Goal: Task Accomplishment & Management: Complete application form

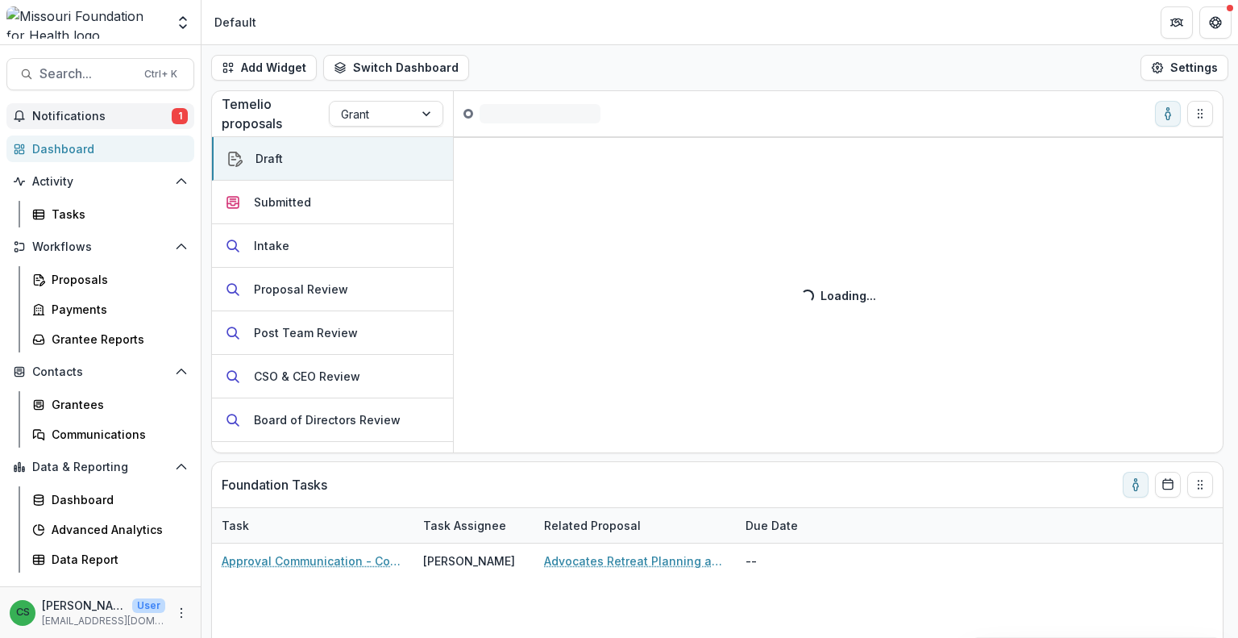
click at [154, 116] on span "Notifications" at bounding box center [101, 117] width 139 height 14
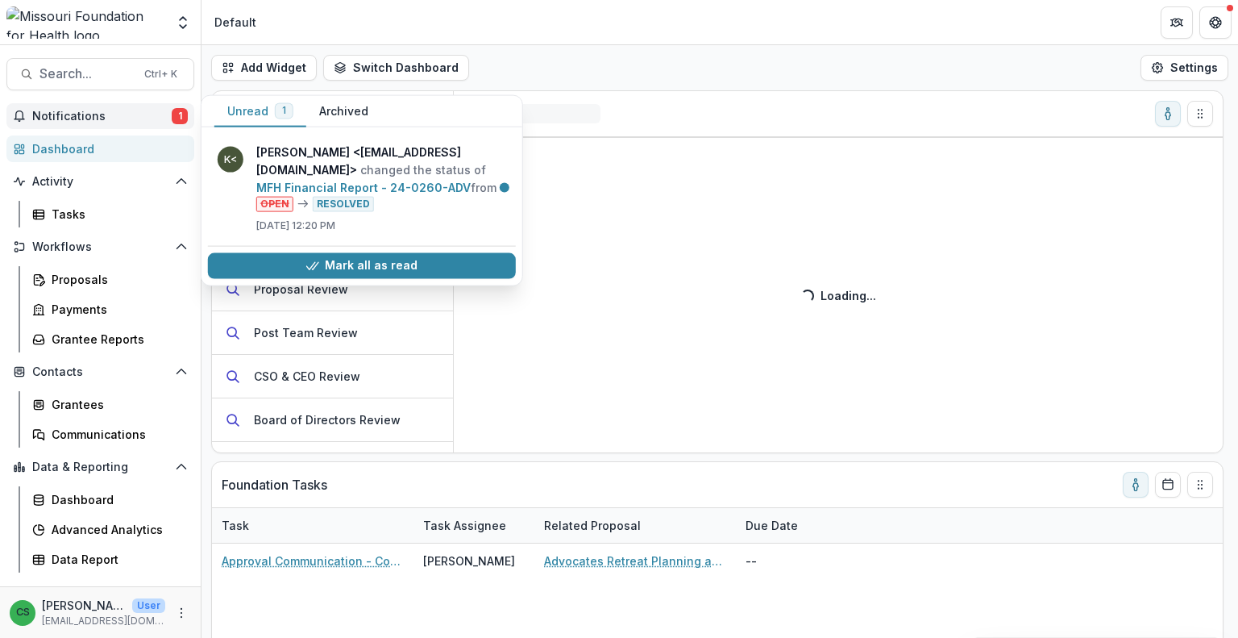
click at [154, 116] on span "Notifications" at bounding box center [101, 117] width 139 height 14
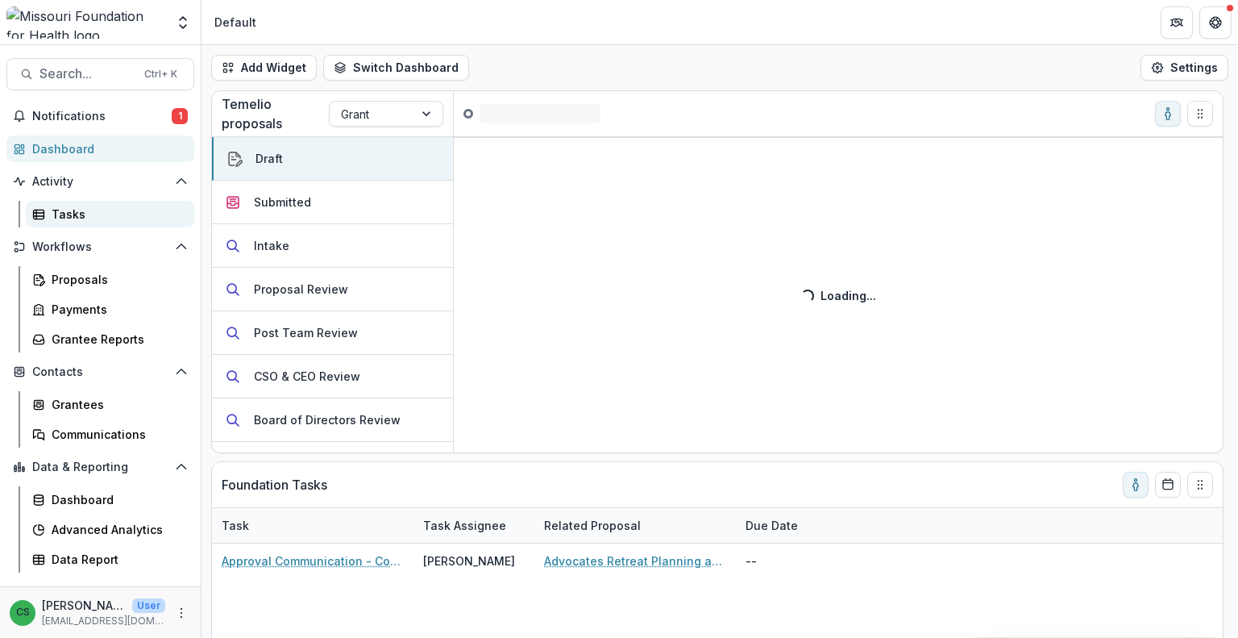
click at [117, 219] on div "Tasks" at bounding box center [117, 214] width 130 height 17
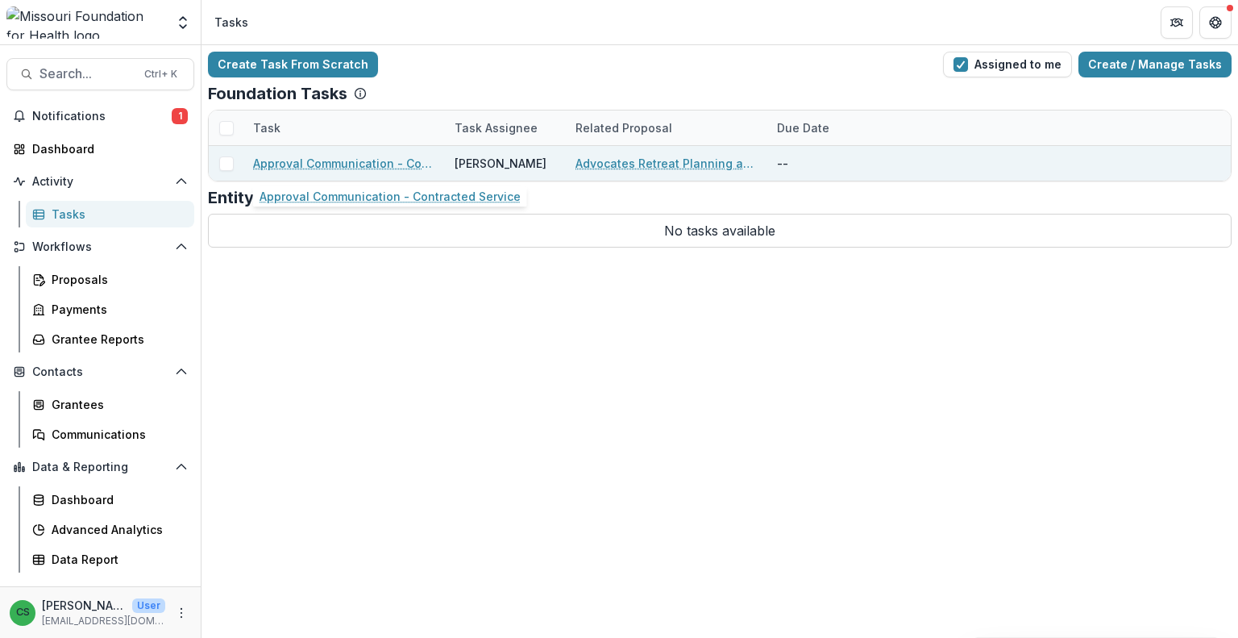
click at [374, 163] on link "Approval Communication - Contracted Service" at bounding box center [344, 163] width 182 height 17
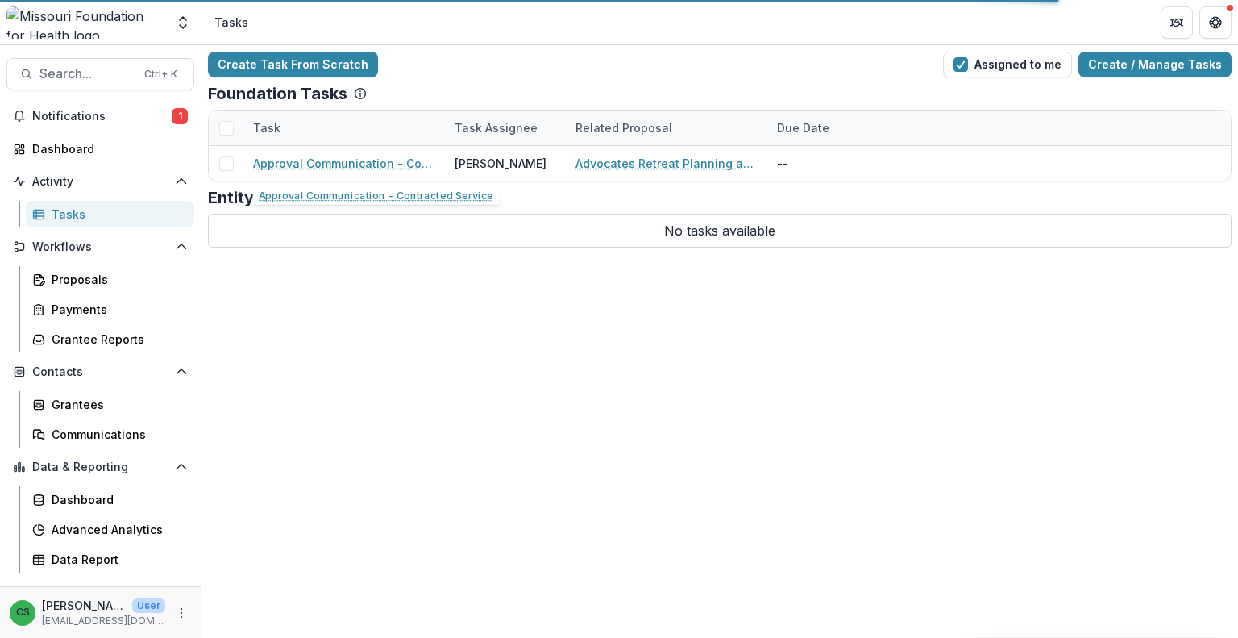
click at [377, 192] on div "Entity Tasks" at bounding box center [720, 197] width 1024 height 19
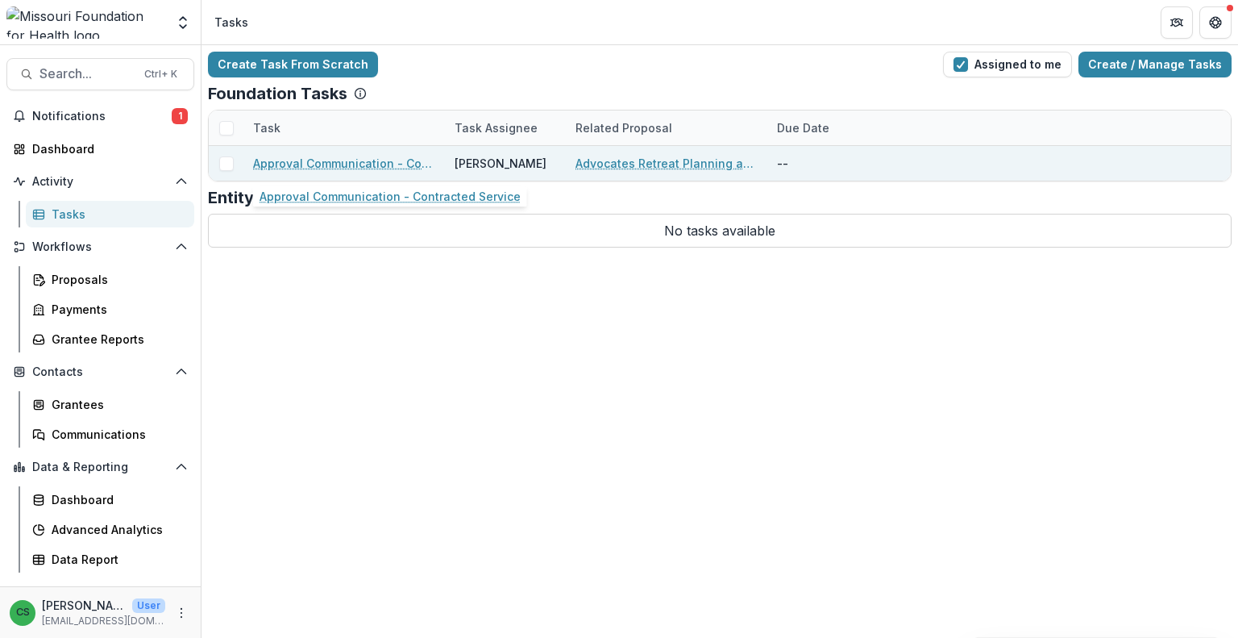
click at [332, 160] on link "Approval Communication - Contracted Service" at bounding box center [344, 163] width 182 height 17
click at [360, 167] on link "Approval Communication - Contracted Service" at bounding box center [344, 163] width 182 height 17
click at [293, 161] on link "Approval Communication - Contracted Service" at bounding box center [344, 163] width 182 height 17
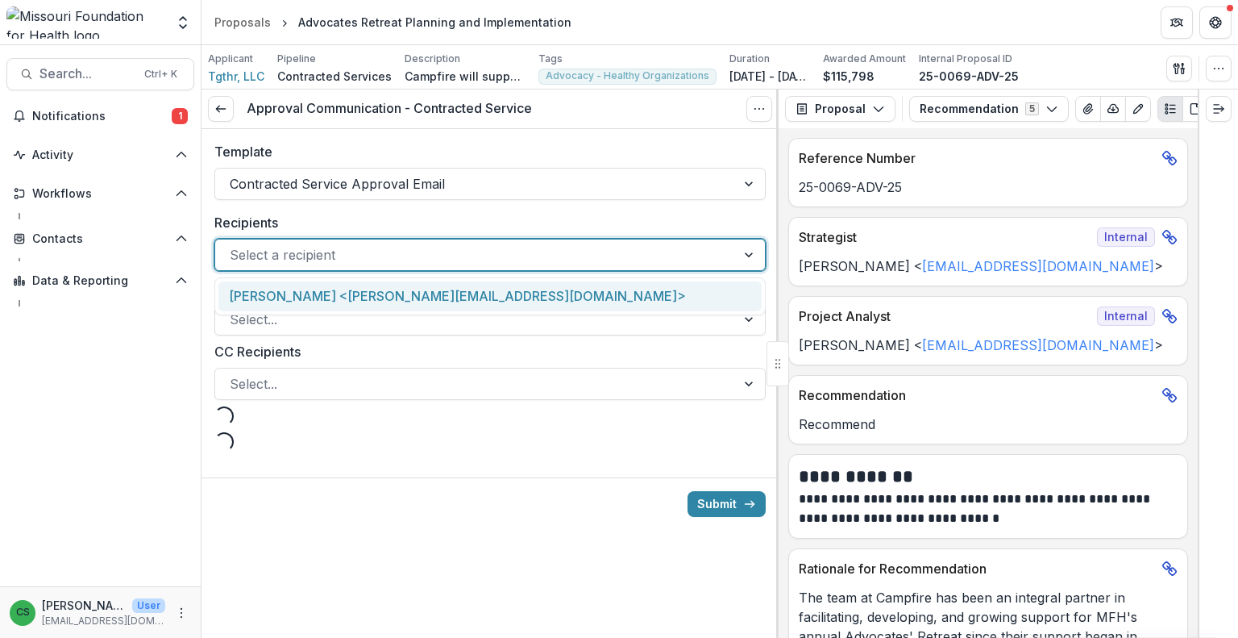
click at [471, 261] on div at bounding box center [476, 254] width 492 height 23
click at [404, 309] on div "[PERSON_NAME] <[PERSON_NAME][EMAIL_ADDRESS][DOMAIN_NAME]>" at bounding box center [490, 296] width 543 height 30
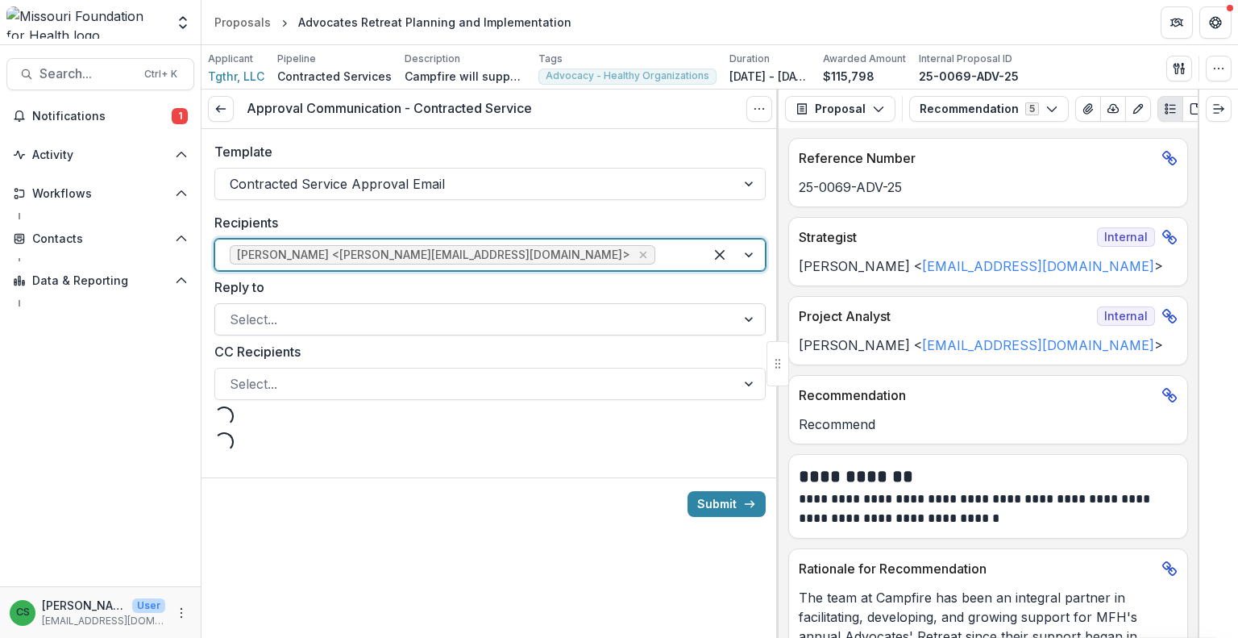
click at [391, 312] on div at bounding box center [476, 319] width 492 height 23
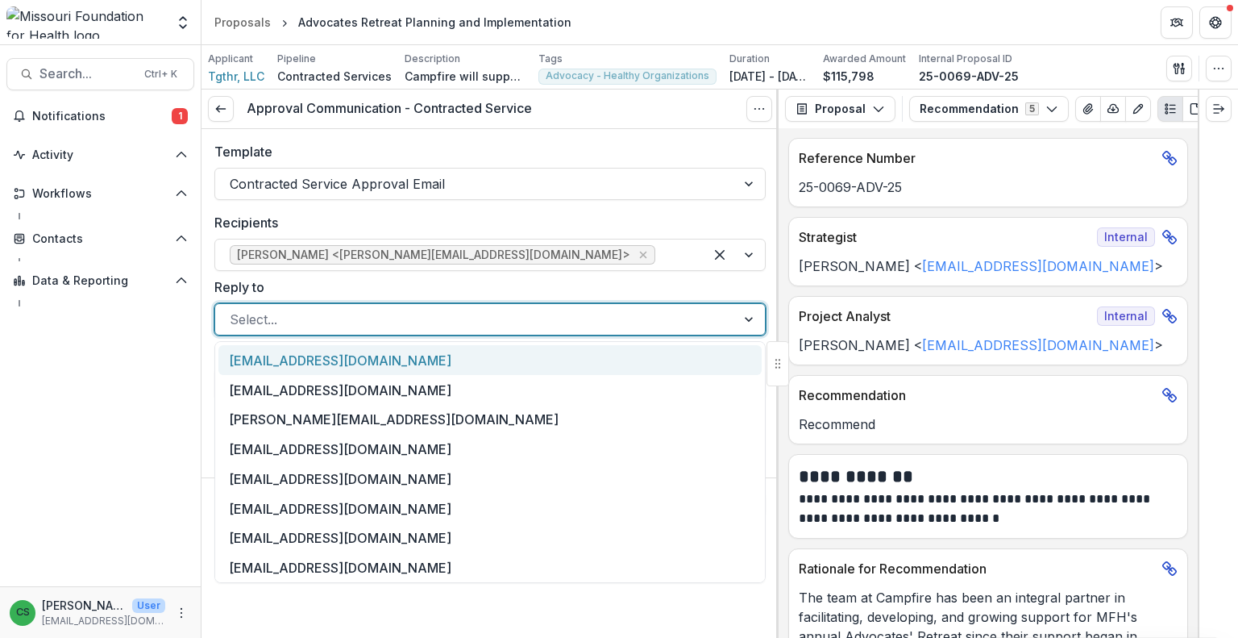
click at [391, 312] on div at bounding box center [476, 319] width 492 height 23
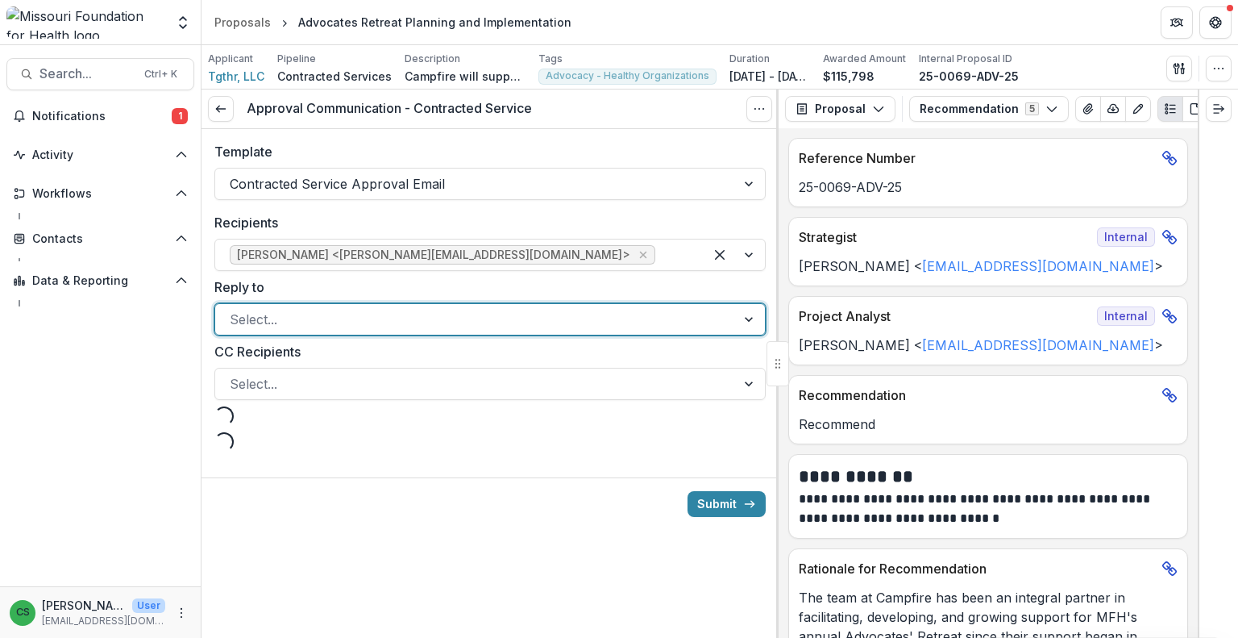
click at [404, 286] on label "Reply to" at bounding box center [485, 286] width 542 height 19
click at [234, 310] on input "Reply to" at bounding box center [232, 319] width 4 height 19
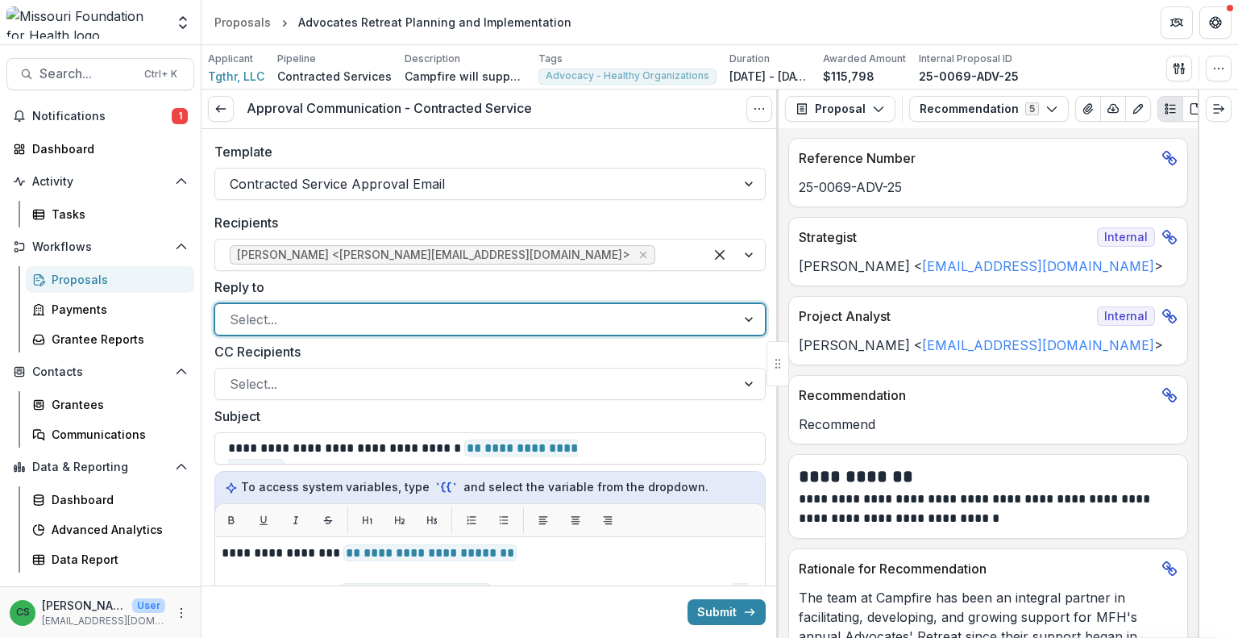
click at [268, 323] on div at bounding box center [476, 319] width 492 height 23
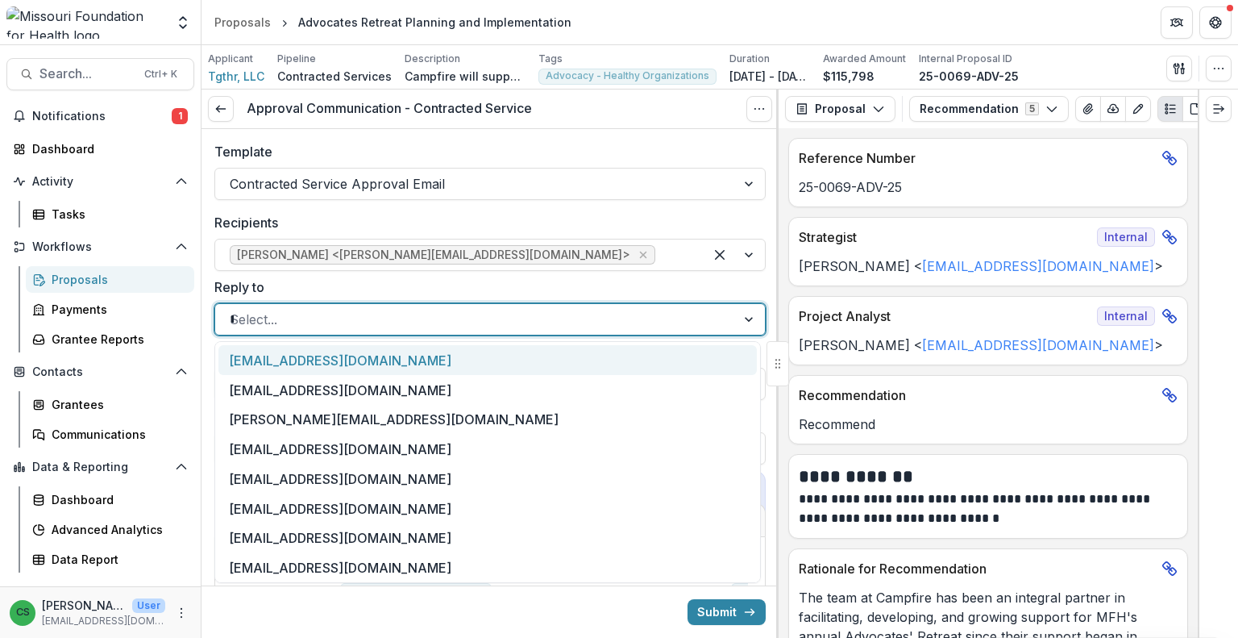
type input "**"
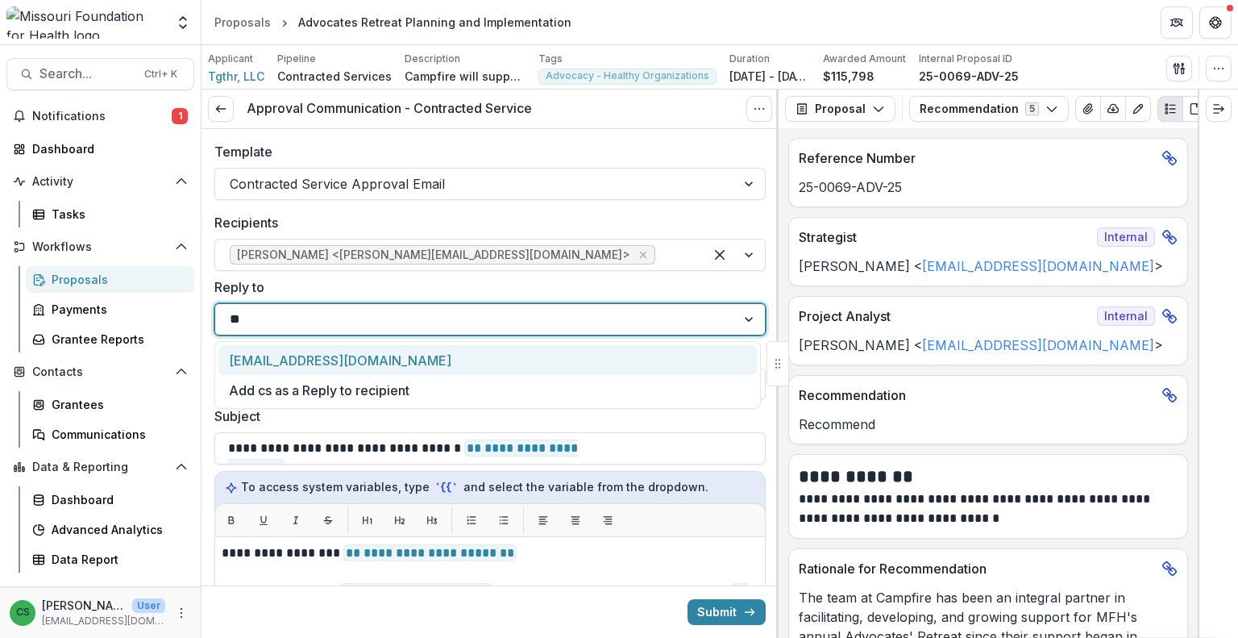
click at [281, 366] on div "[EMAIL_ADDRESS][DOMAIN_NAME]" at bounding box center [488, 360] width 539 height 30
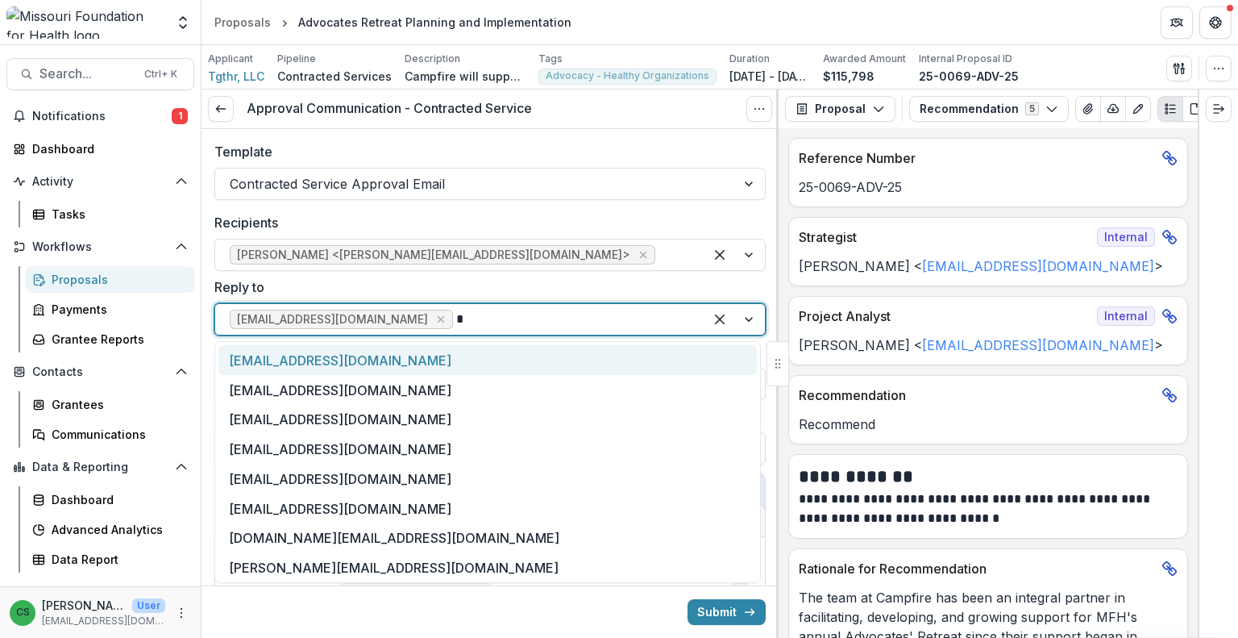
type input "**"
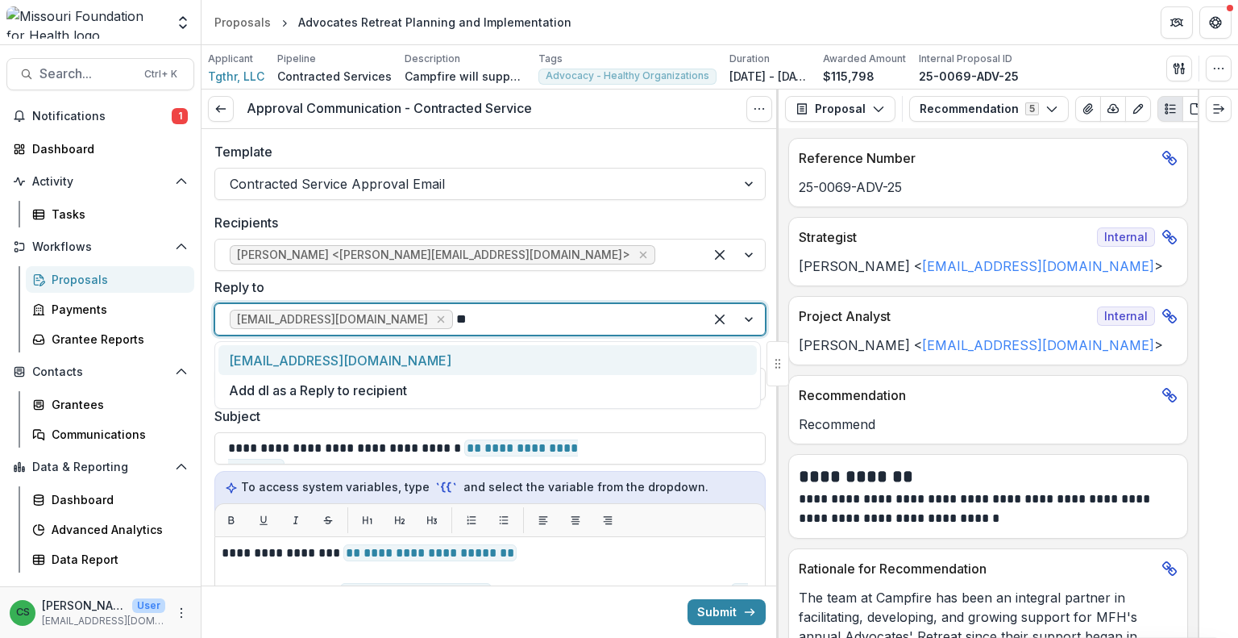
click at [342, 369] on div "[EMAIL_ADDRESS][DOMAIN_NAME]" at bounding box center [488, 360] width 539 height 30
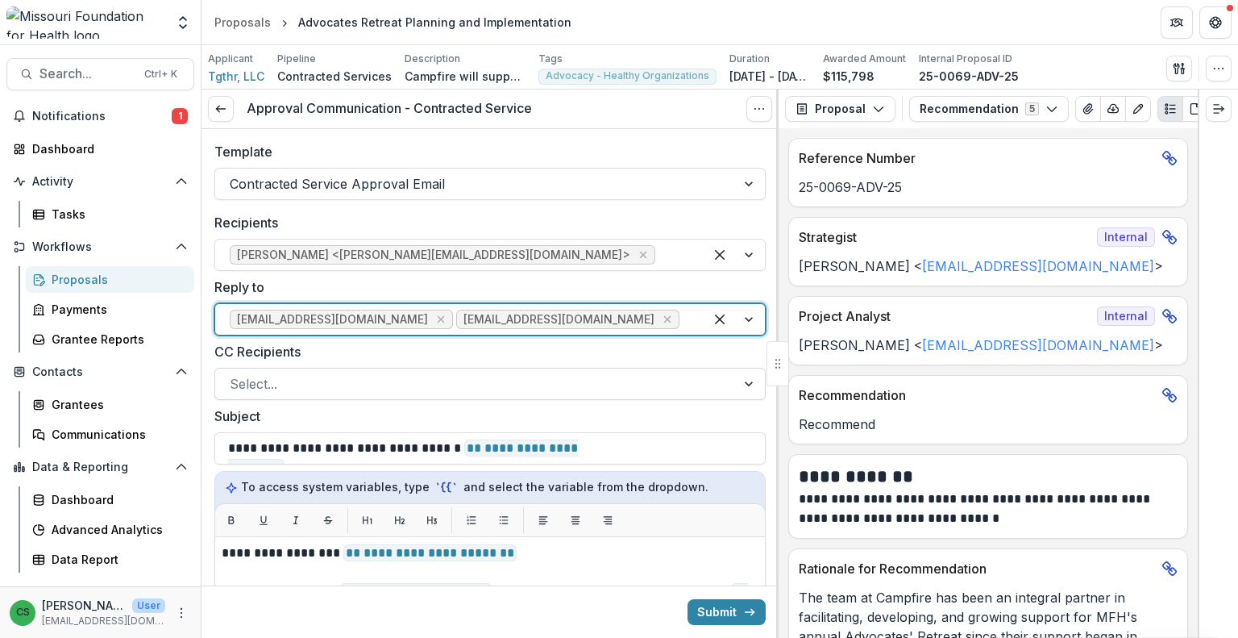
click at [333, 379] on div at bounding box center [476, 384] width 492 height 23
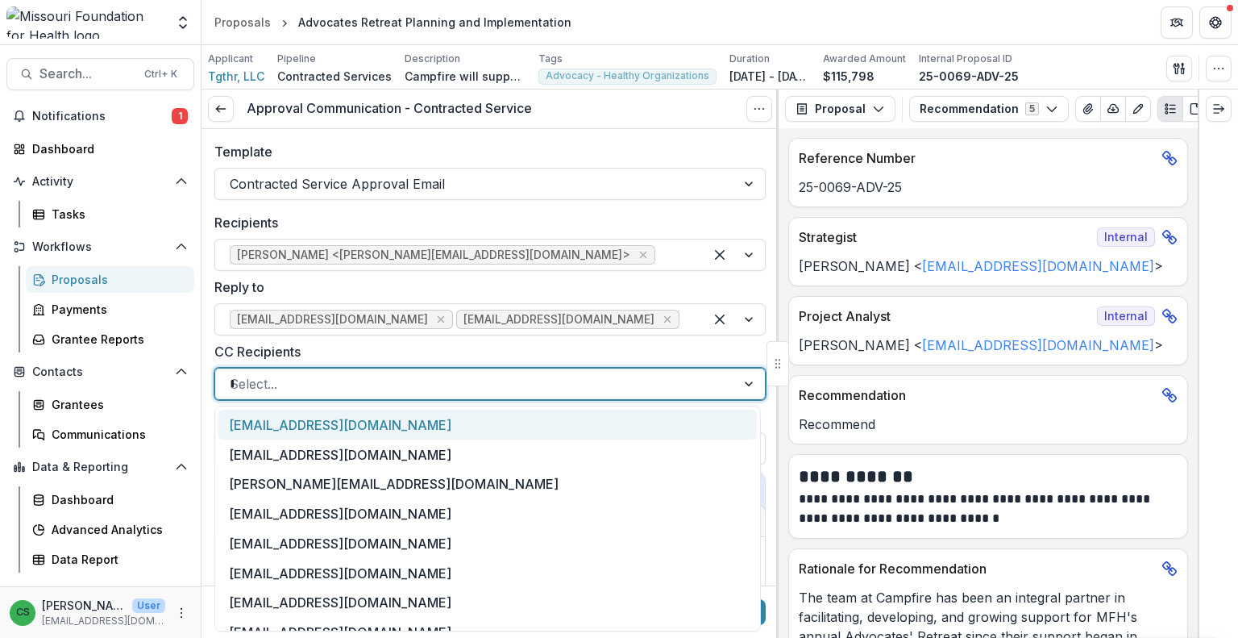
type input "**"
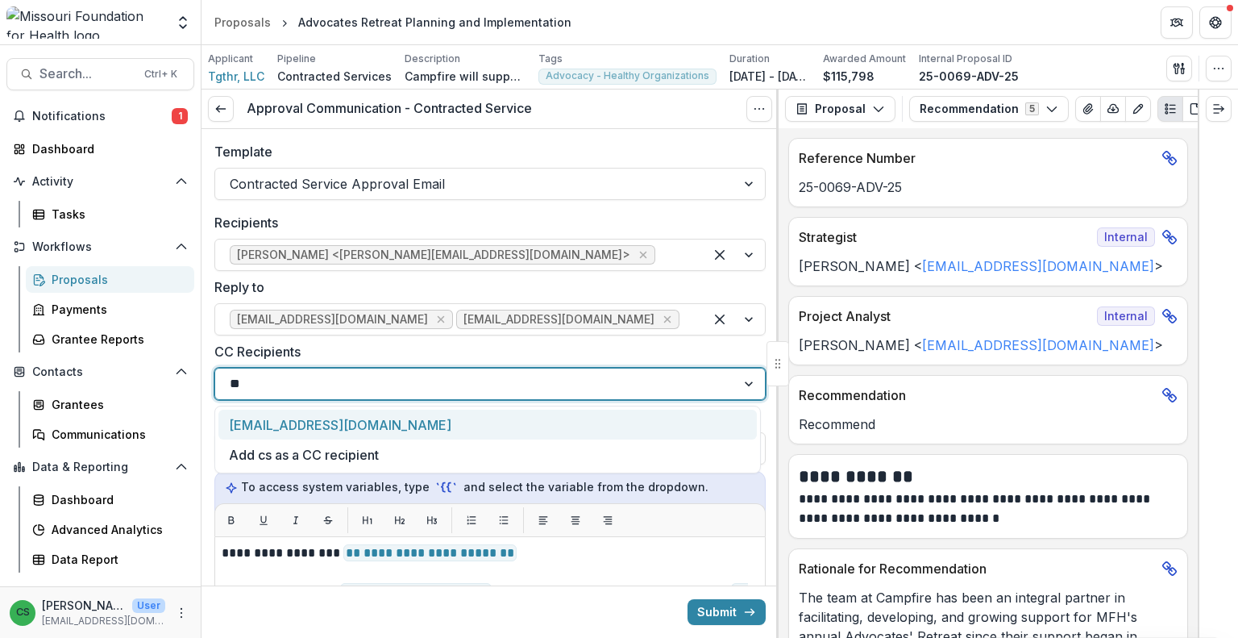
click at [318, 419] on div "[EMAIL_ADDRESS][DOMAIN_NAME]" at bounding box center [488, 425] width 539 height 30
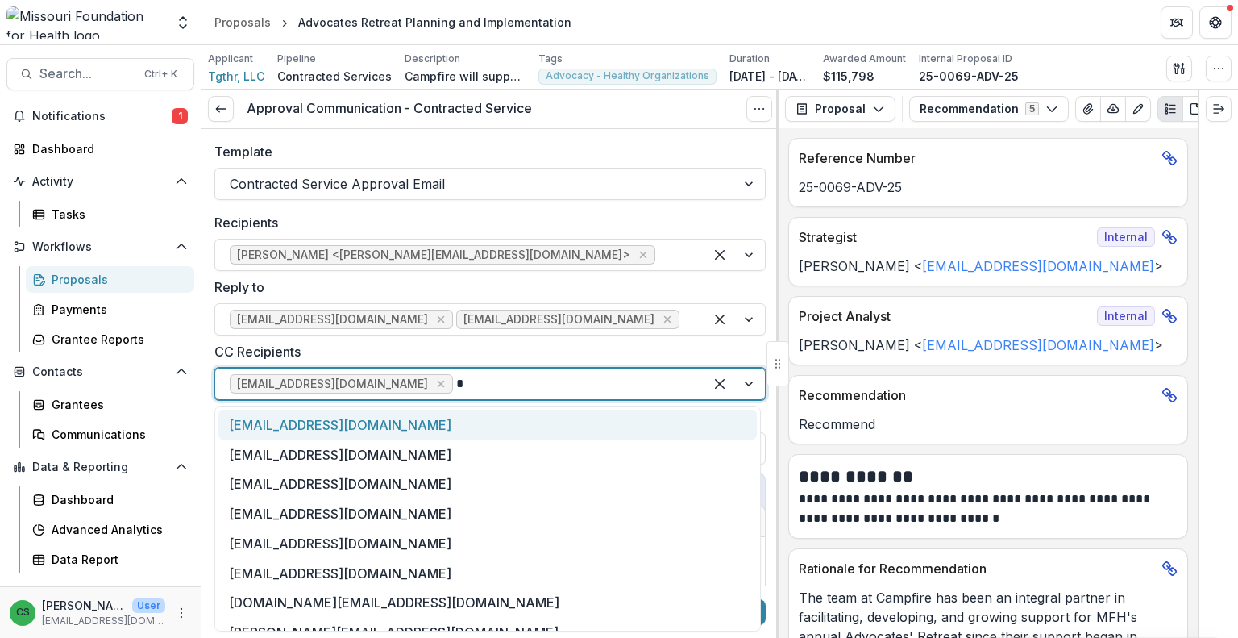
type input "**"
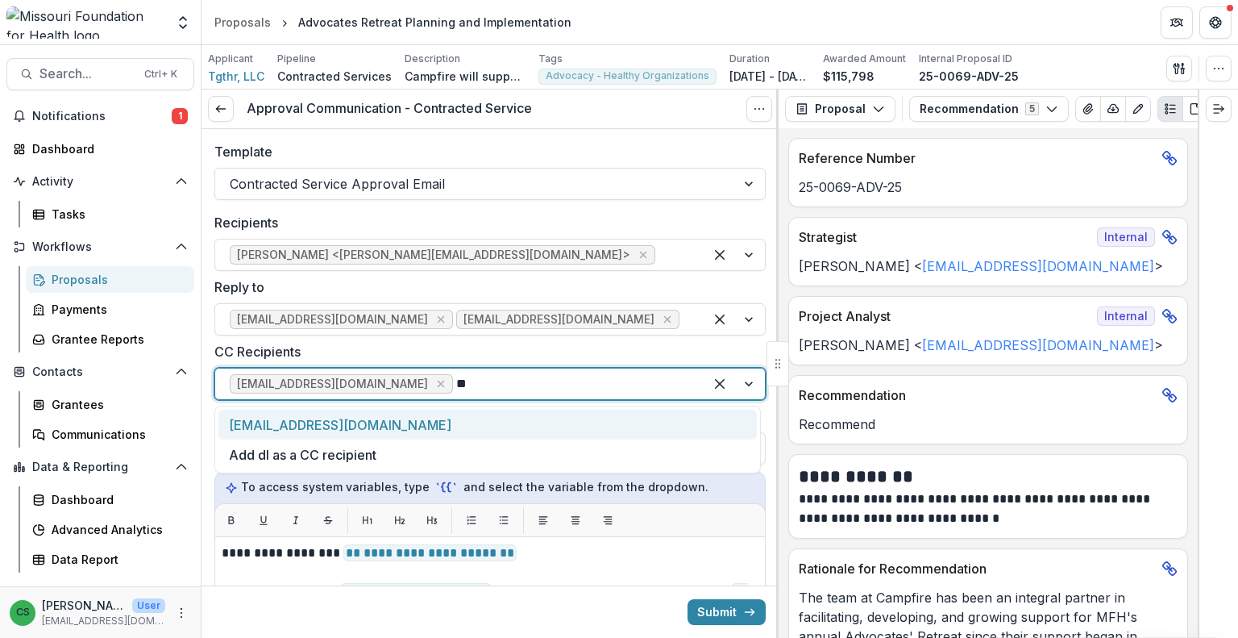
click at [318, 420] on div "[EMAIL_ADDRESS][DOMAIN_NAME]" at bounding box center [488, 425] width 539 height 30
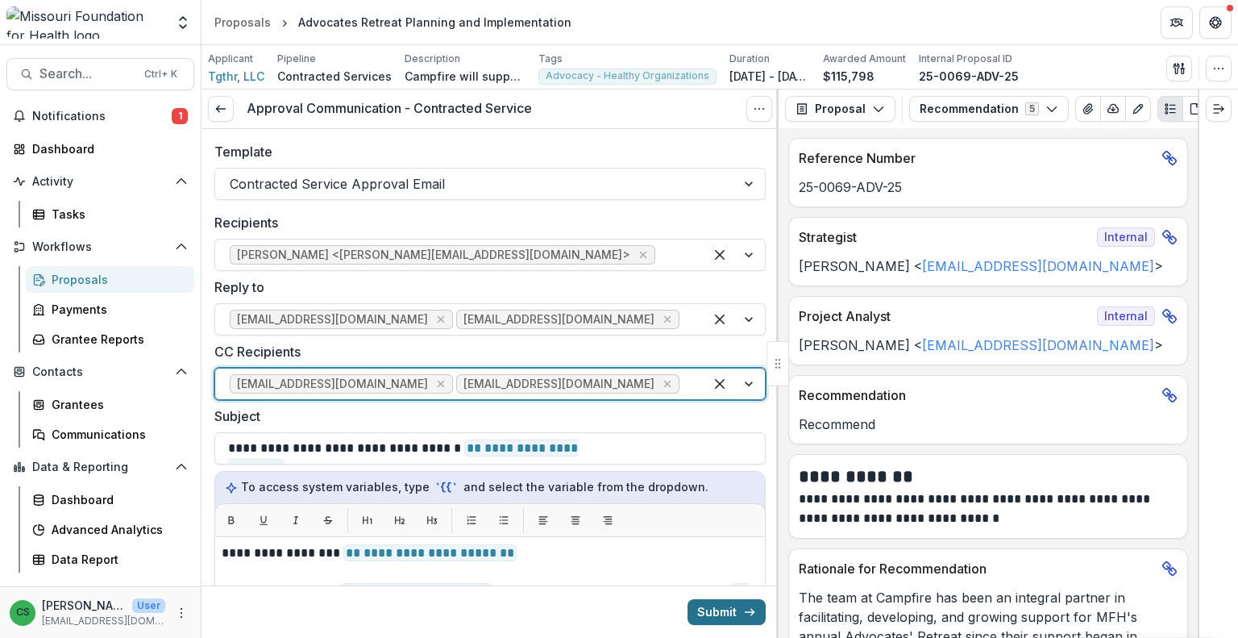
click at [733, 614] on button "Submit" at bounding box center [727, 612] width 78 height 26
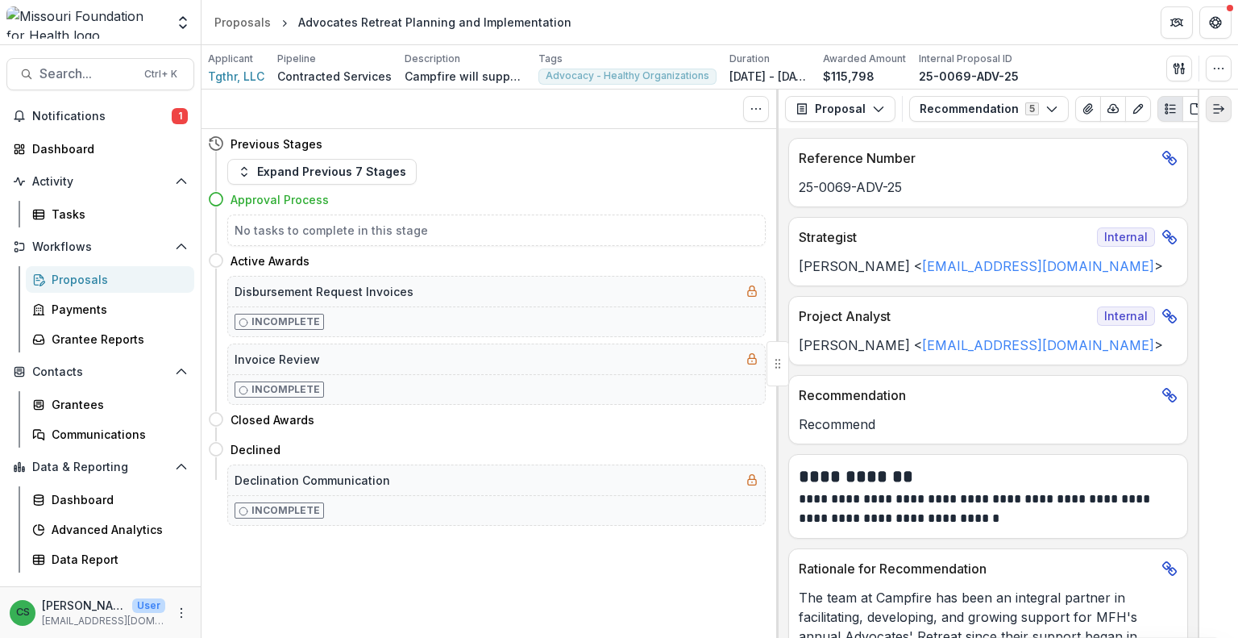
click at [1222, 102] on icon "Expand right" at bounding box center [1219, 108] width 13 height 13
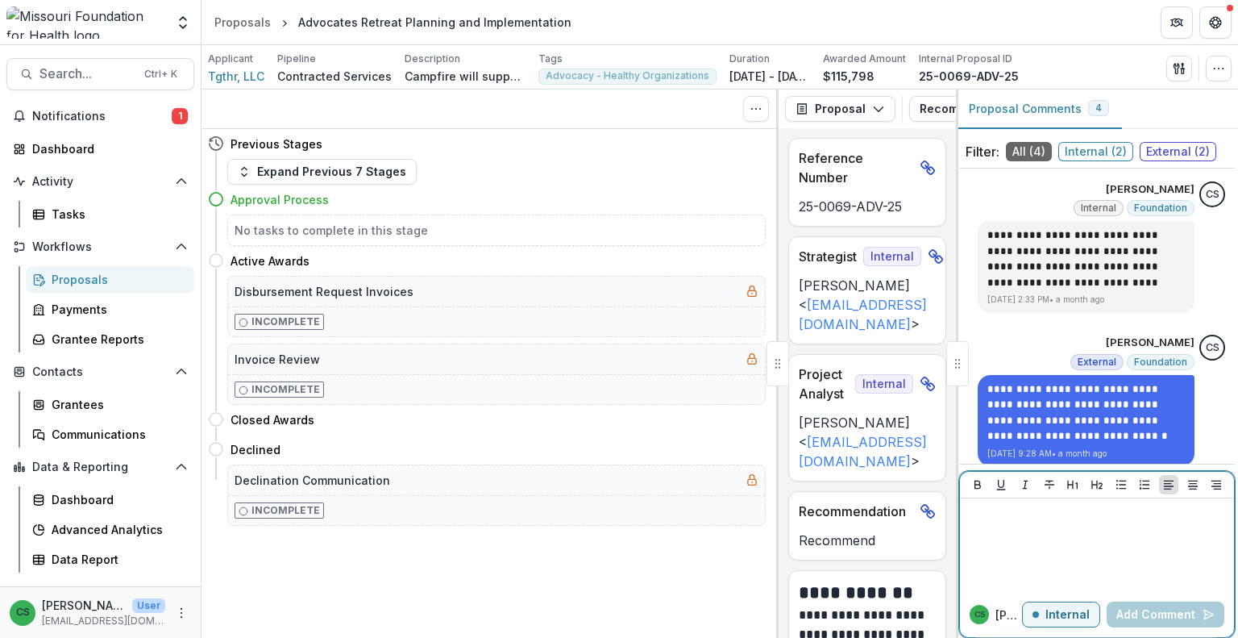
click at [1072, 529] on div at bounding box center [1097, 545] width 261 height 81
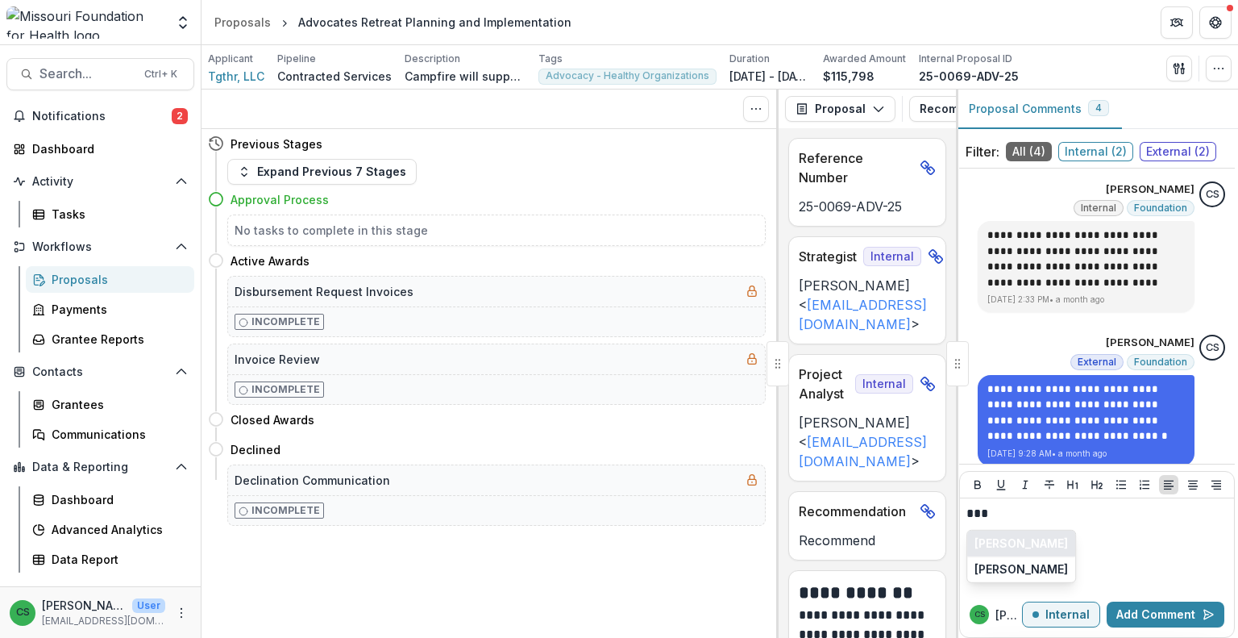
click at [1076, 551] on button "[PERSON_NAME]" at bounding box center [1022, 544] width 108 height 26
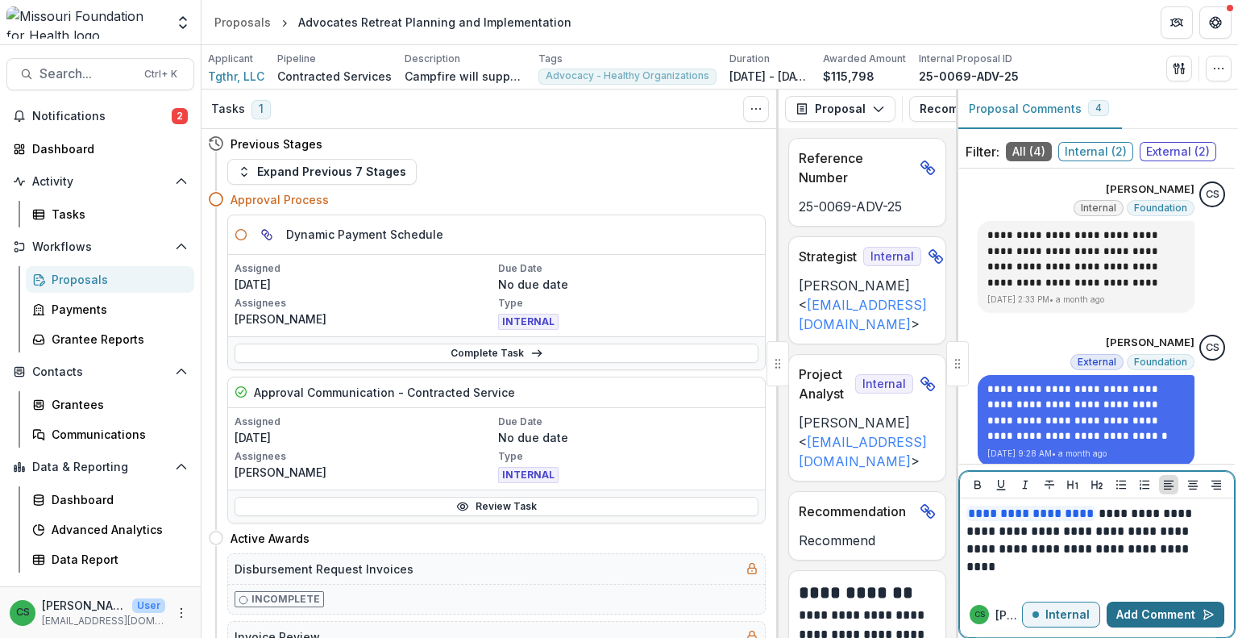
click at [1187, 617] on button "Add Comment" at bounding box center [1166, 614] width 118 height 26
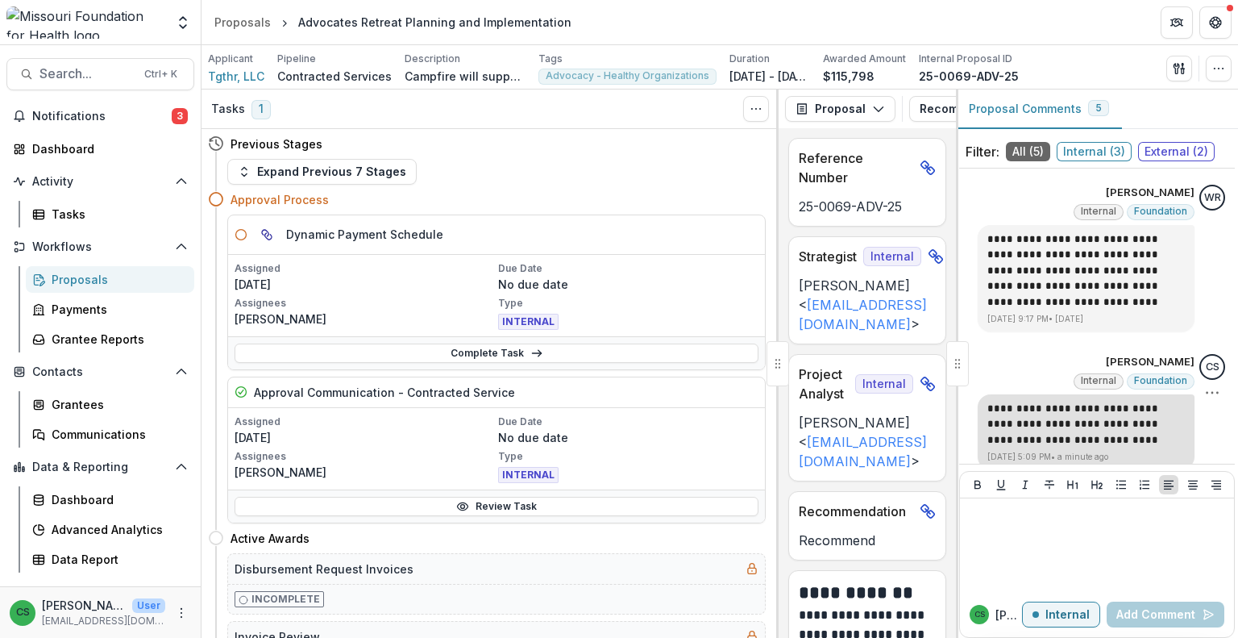
scroll to position [1505, 0]
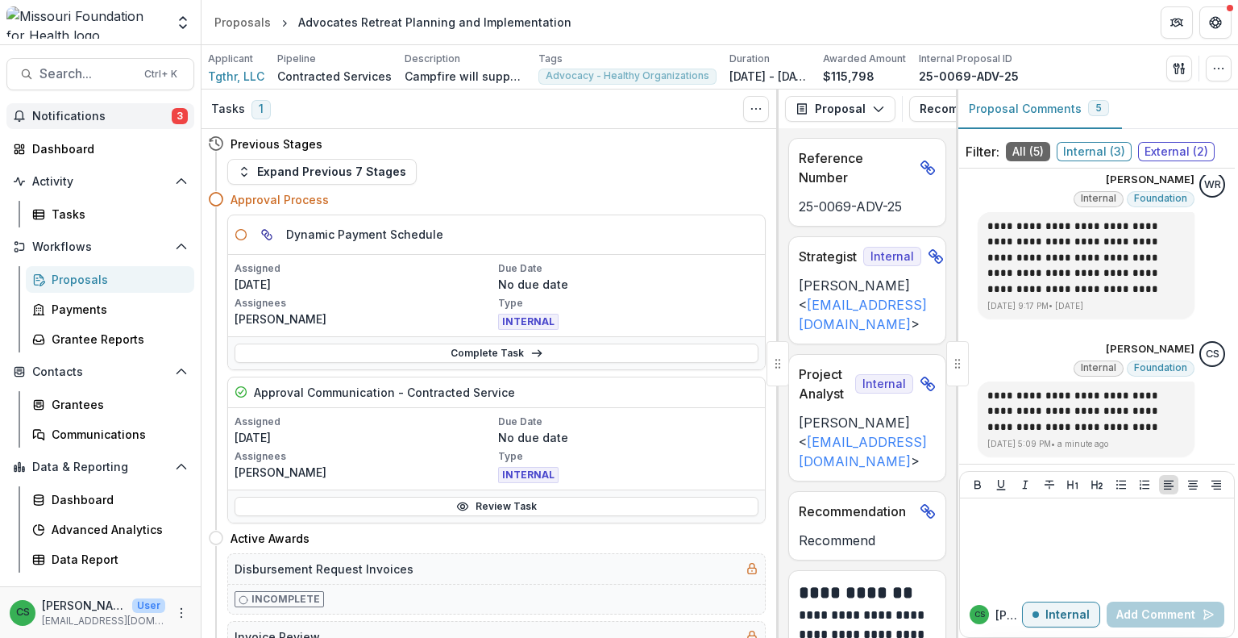
click at [101, 110] on span "Notifications" at bounding box center [101, 117] width 139 height 14
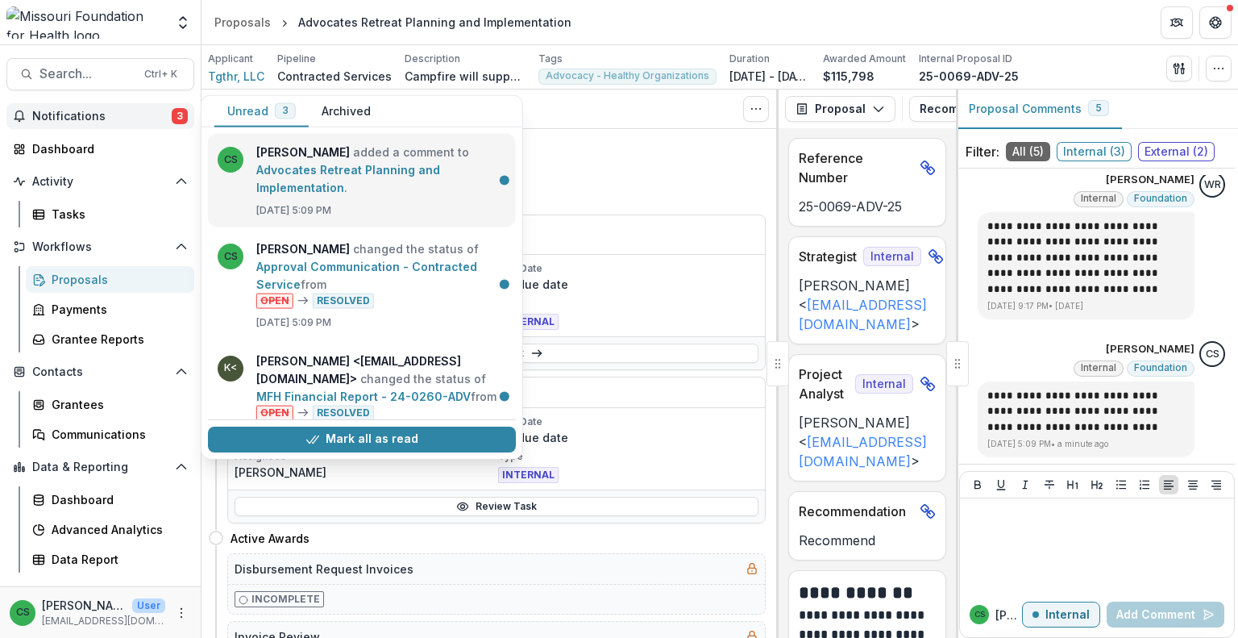
click at [351, 176] on link "Advocates Retreat Planning and Implementation" at bounding box center [348, 178] width 184 height 31
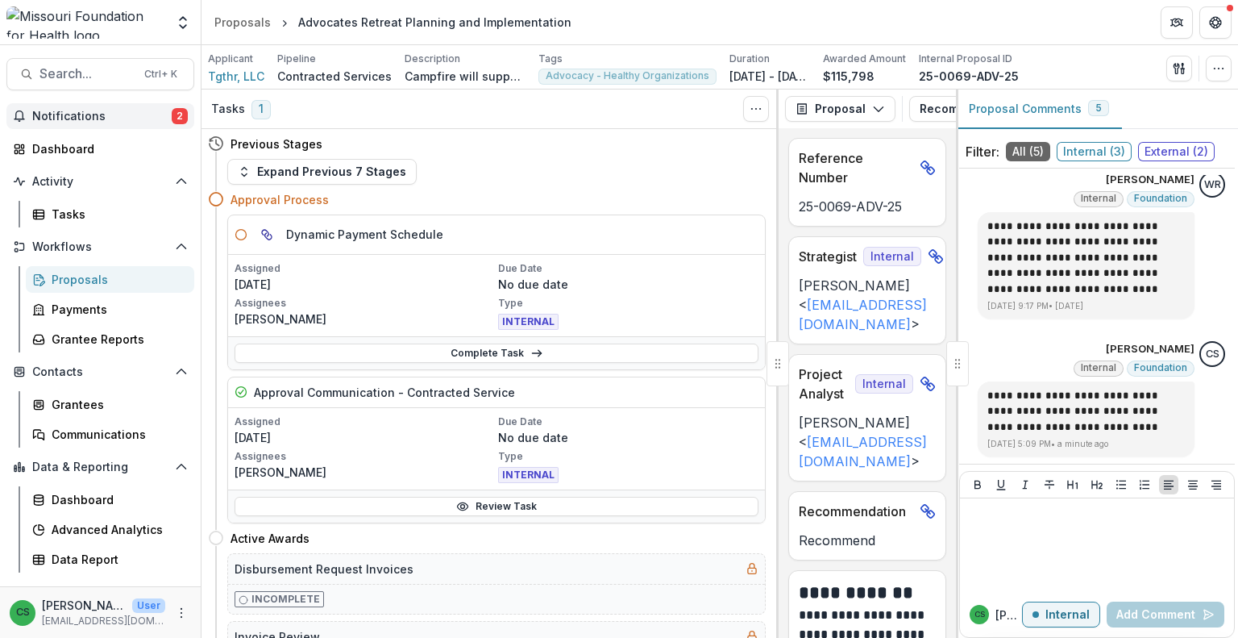
click at [123, 113] on span "Notifications" at bounding box center [101, 117] width 139 height 14
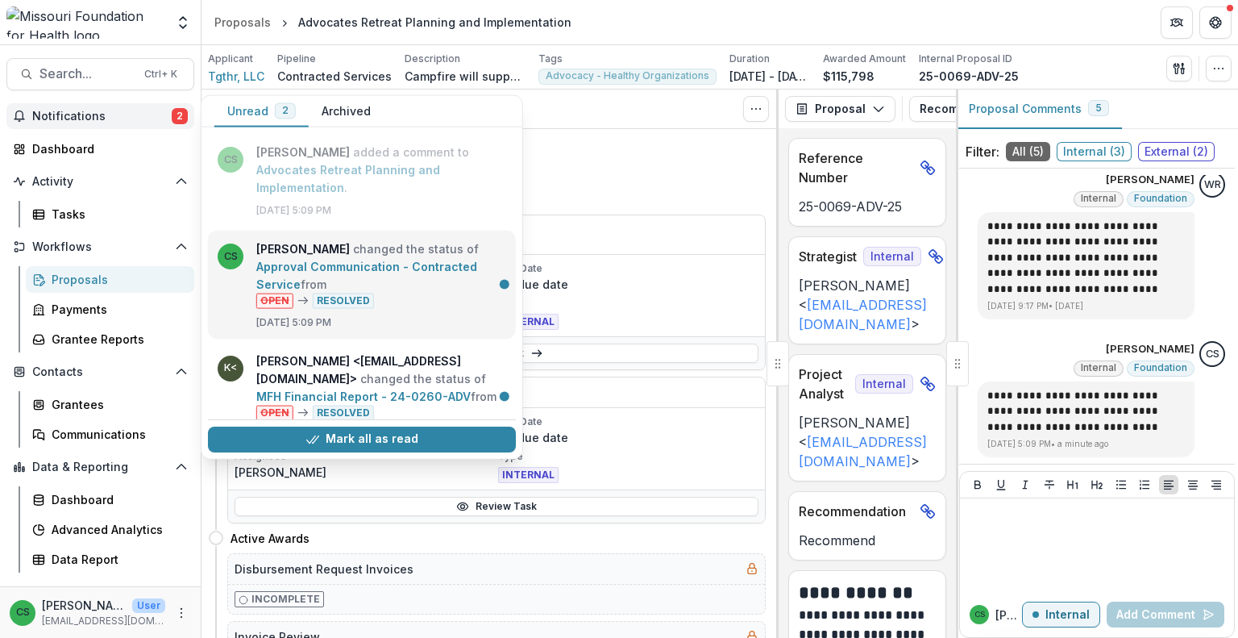
click at [339, 274] on link "Approval Communication - Contracted Service" at bounding box center [366, 275] width 221 height 31
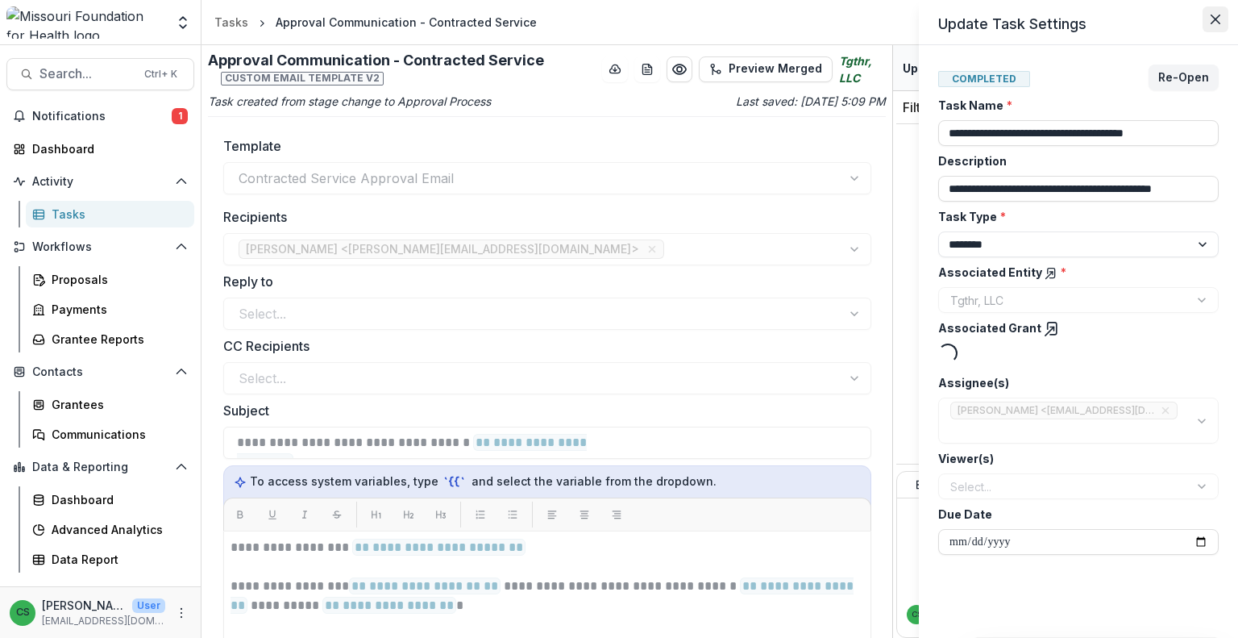
click at [1213, 16] on icon "Close" at bounding box center [1216, 20] width 10 height 10
